Goal: Transaction & Acquisition: Purchase product/service

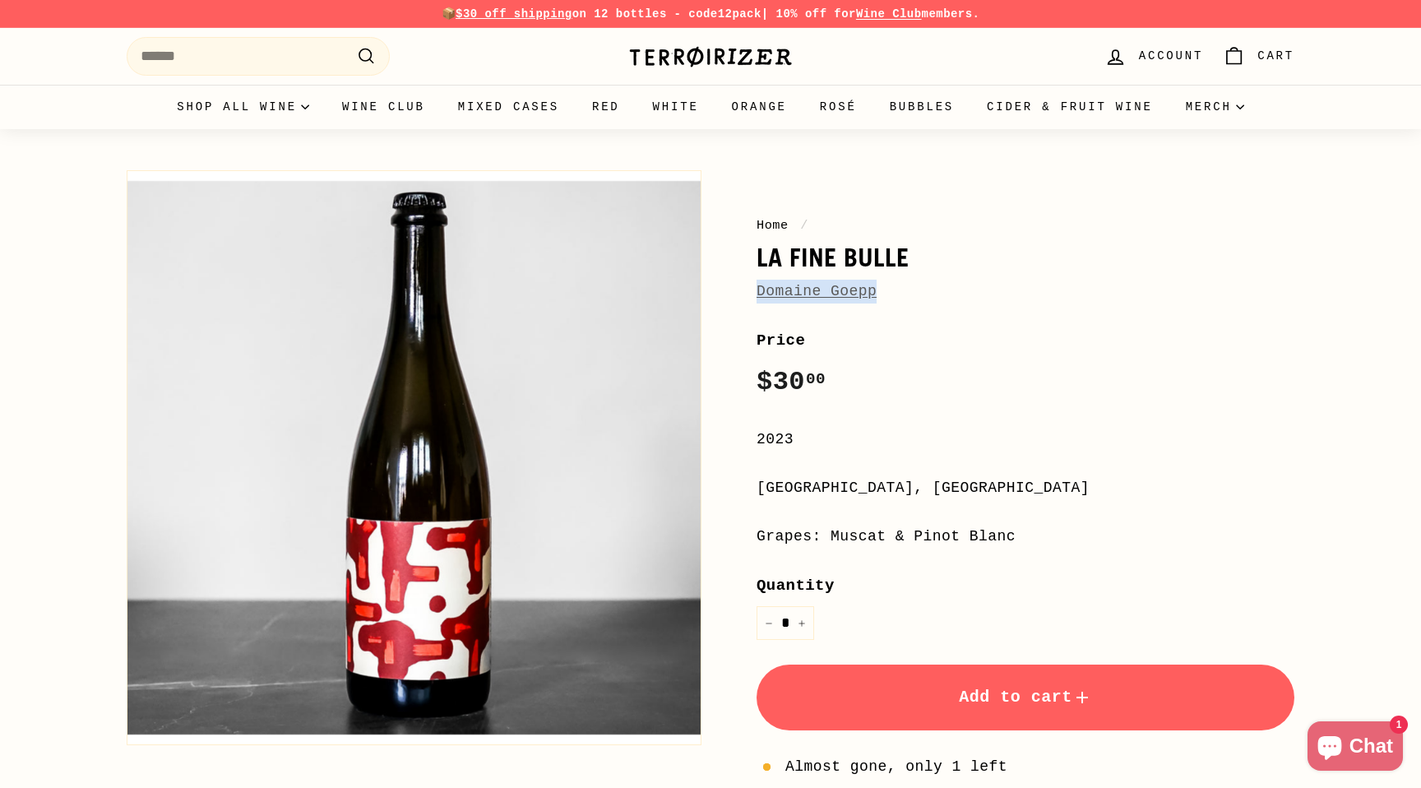
drag, startPoint x: 759, startPoint y: 287, endPoint x: 934, endPoint y: 287, distance: 175.2
click at [934, 287] on div "Home / La Fine Bulle Domaine Goepp Price Regular price $30 00 $30.00 / 2023 [GE…" at bounding box center [1007, 583] width 575 height 842
copy link "Domaine Goepp"
drag, startPoint x: 762, startPoint y: 253, endPoint x: 889, endPoint y: 258, distance: 126.8
click at [888, 258] on h1 "La Fine Bulle" at bounding box center [1026, 257] width 538 height 28
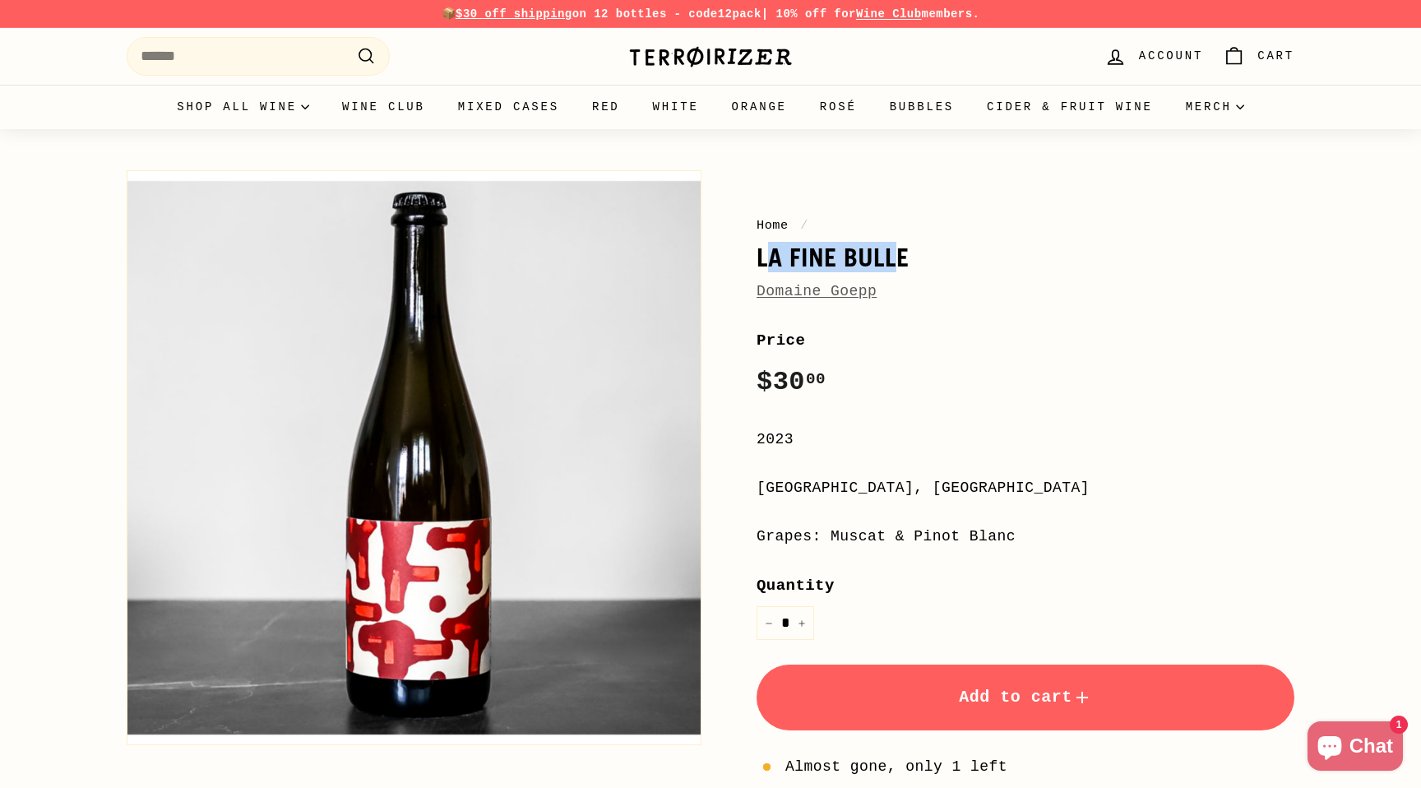
click at [889, 259] on h1 "La Fine Bulle" at bounding box center [1026, 257] width 538 height 28
